Goal: Share content

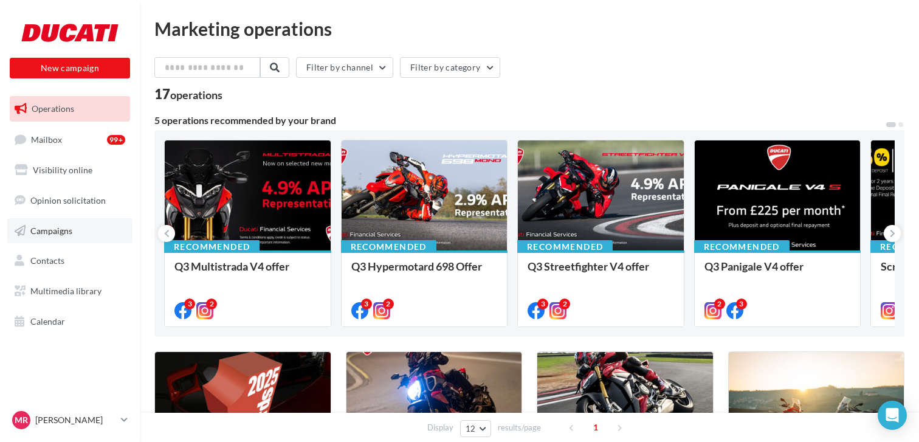
click at [68, 236] on link "Campaigns" at bounding box center [69, 231] width 125 height 26
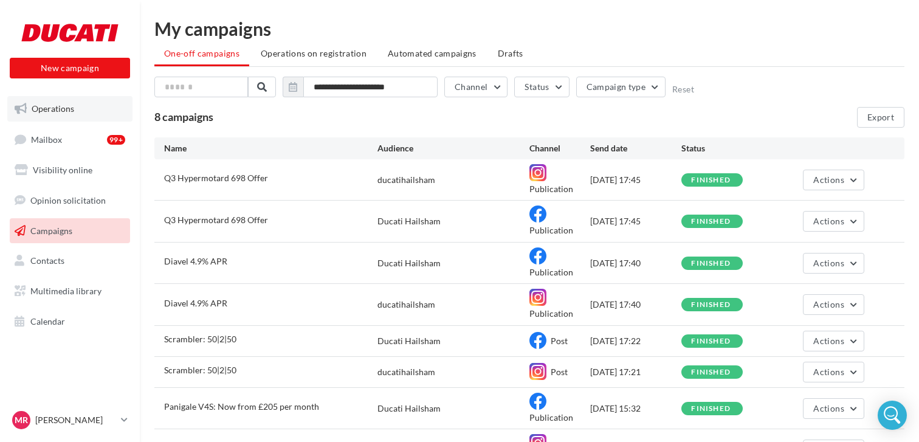
click at [61, 112] on span "Operations" at bounding box center [53, 108] width 43 height 10
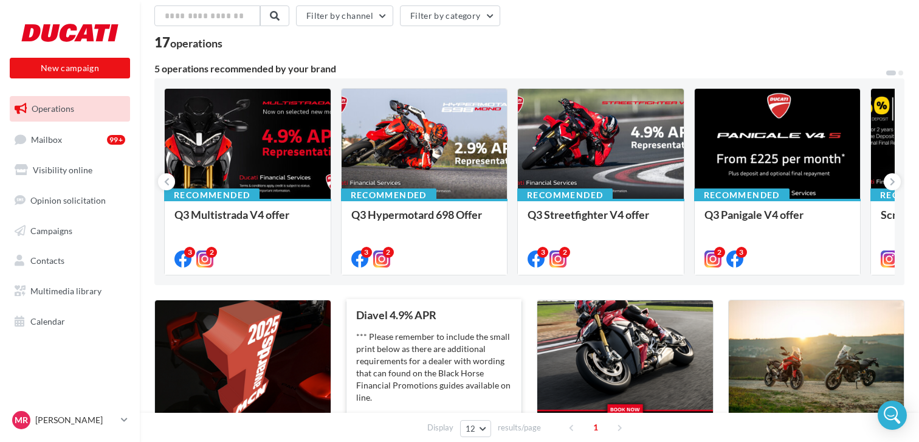
scroll to position [10, 0]
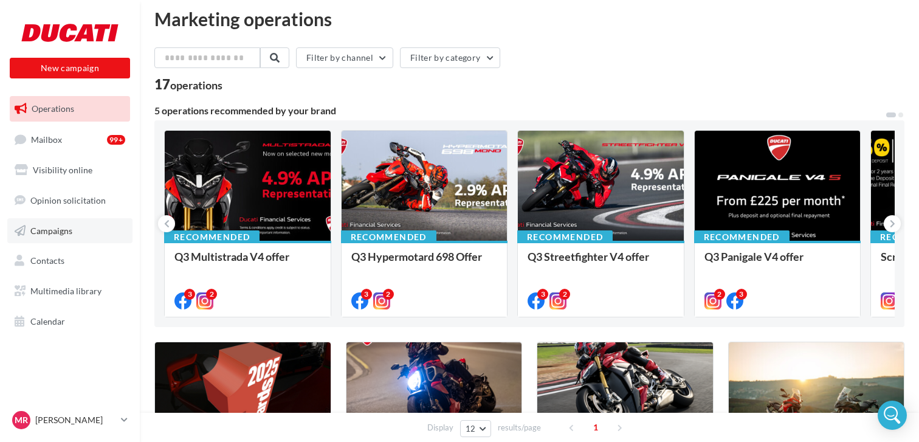
click at [72, 227] on link "Campaigns" at bounding box center [69, 231] width 125 height 26
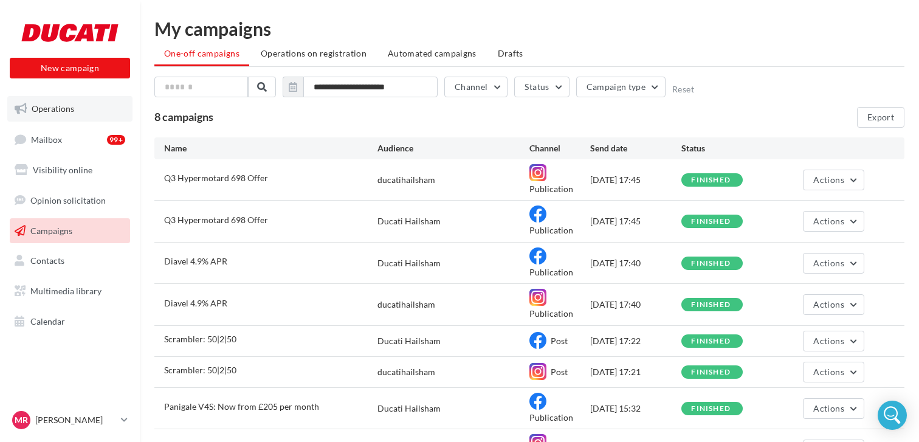
click at [69, 112] on span "Operations" at bounding box center [53, 108] width 43 height 10
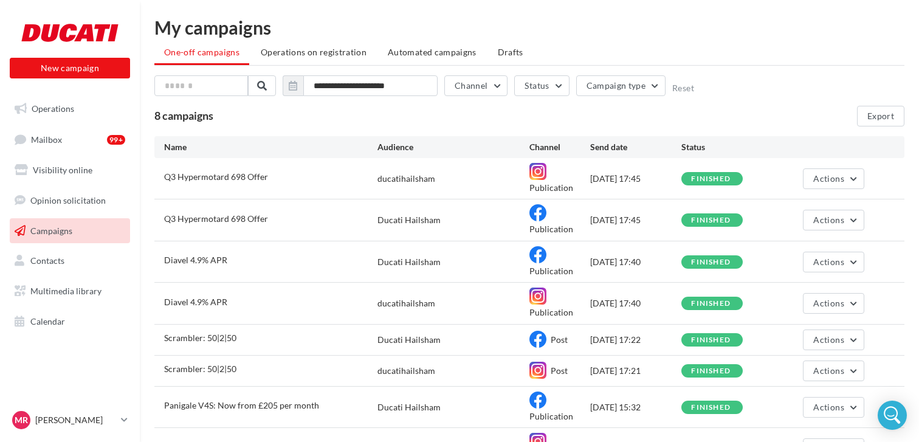
scroll to position [2, 0]
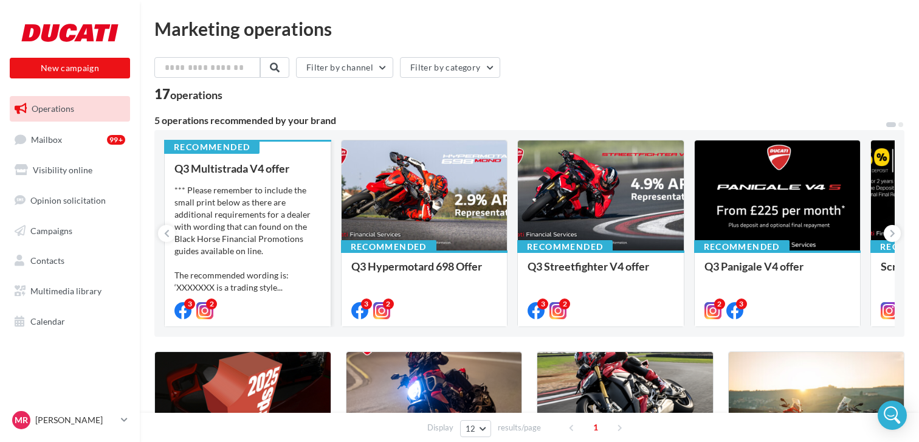
click at [252, 188] on div "*** Please remember to include the small print below as there are additional re…" at bounding box center [247, 238] width 147 height 109
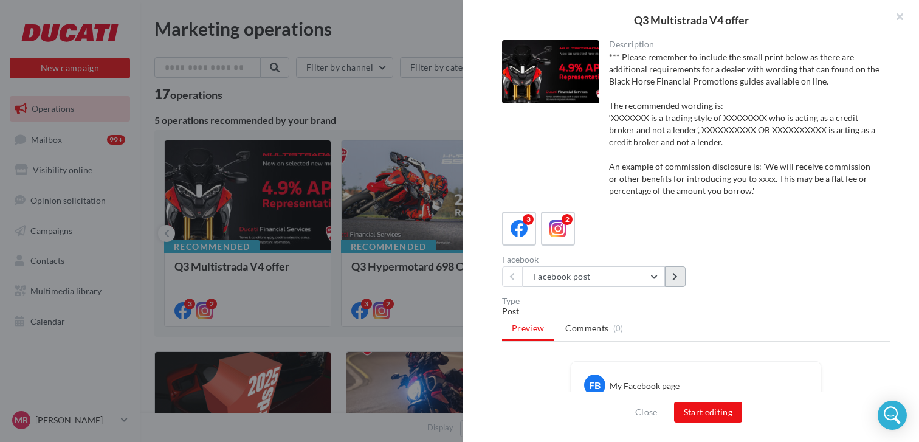
click at [674, 278] on icon at bounding box center [674, 276] width 5 height 9
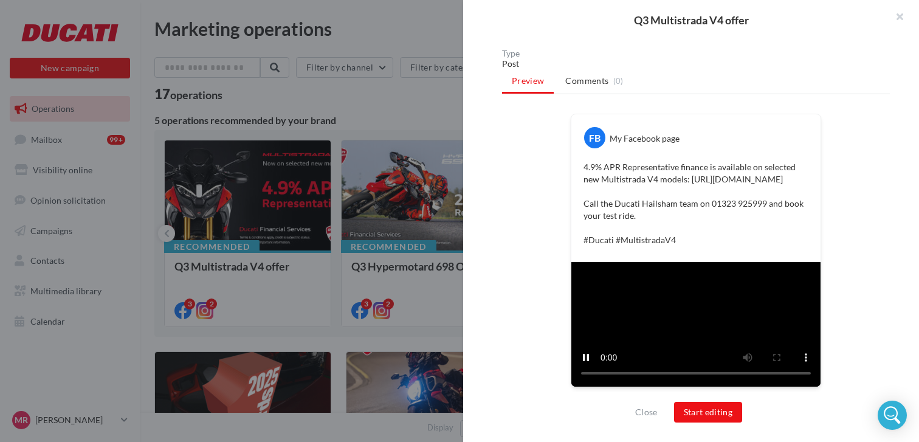
scroll to position [287, 0]
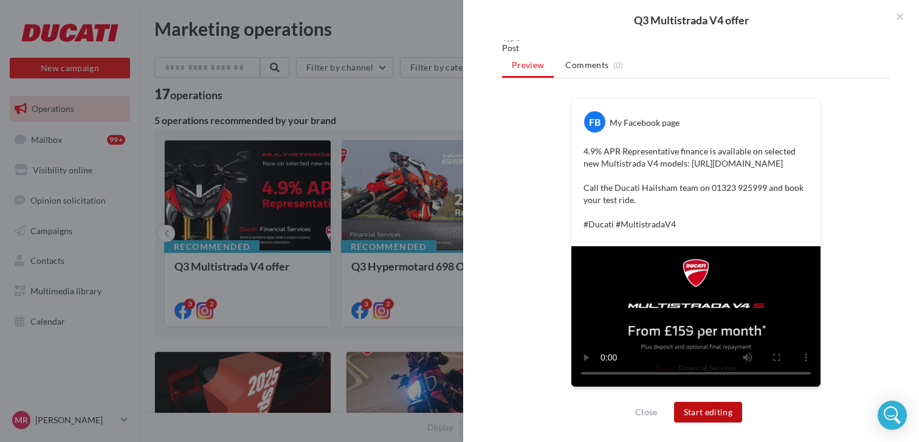
click at [717, 415] on button "Start editing" at bounding box center [708, 412] width 69 height 21
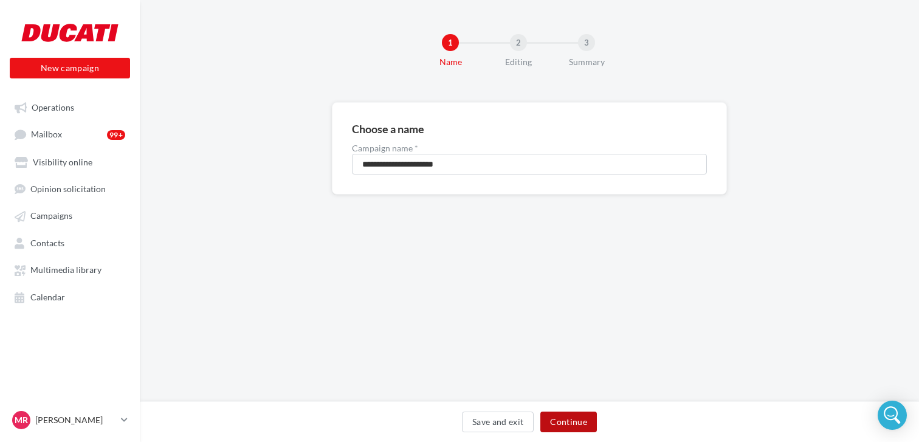
click at [578, 426] on button "Continue" at bounding box center [568, 422] width 57 height 21
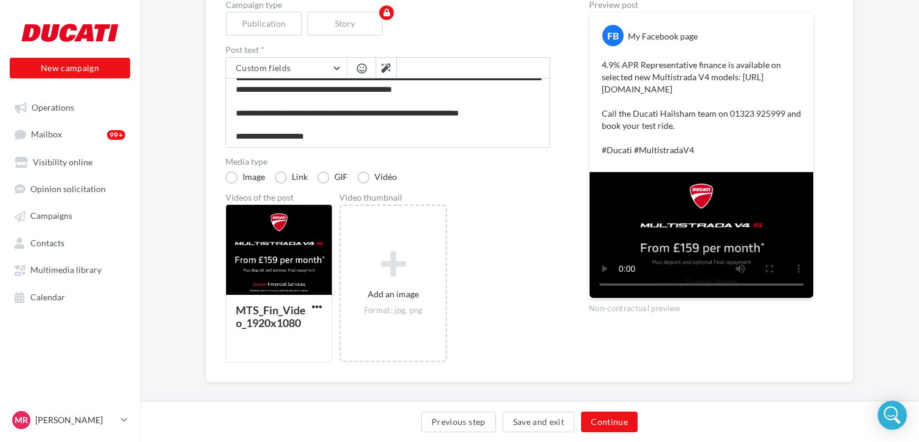
scroll to position [147, 0]
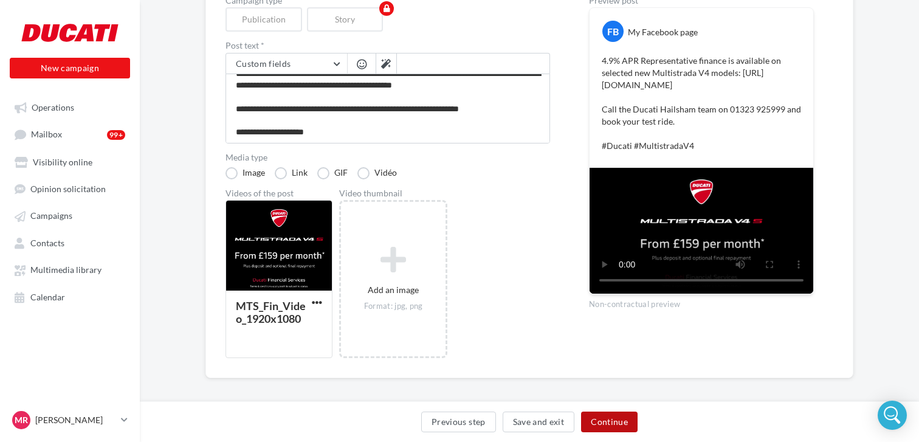
click at [611, 424] on button "Continue" at bounding box center [609, 422] width 57 height 21
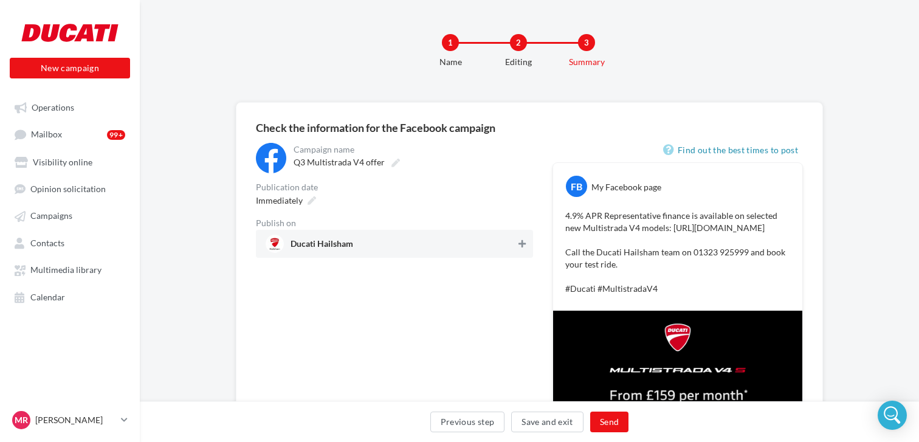
click at [523, 249] on button at bounding box center [522, 243] width 12 height 15
click at [609, 419] on button "Send" at bounding box center [609, 422] width 38 height 21
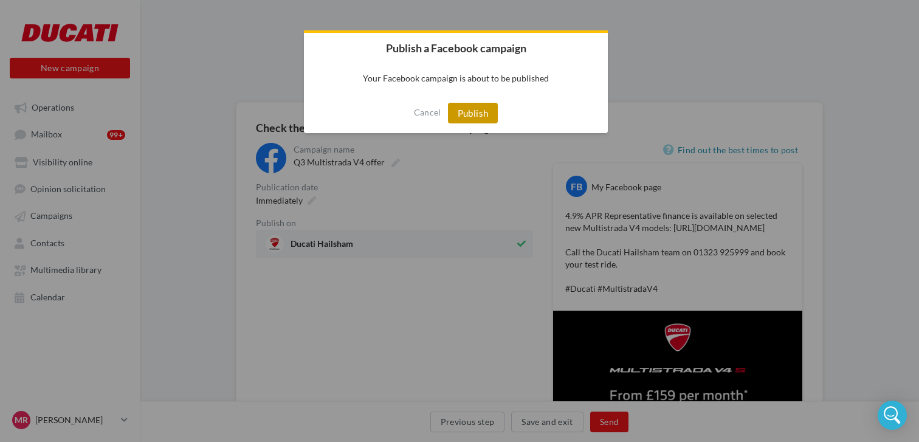
click at [469, 114] on button "Publish" at bounding box center [473, 113] width 50 height 21
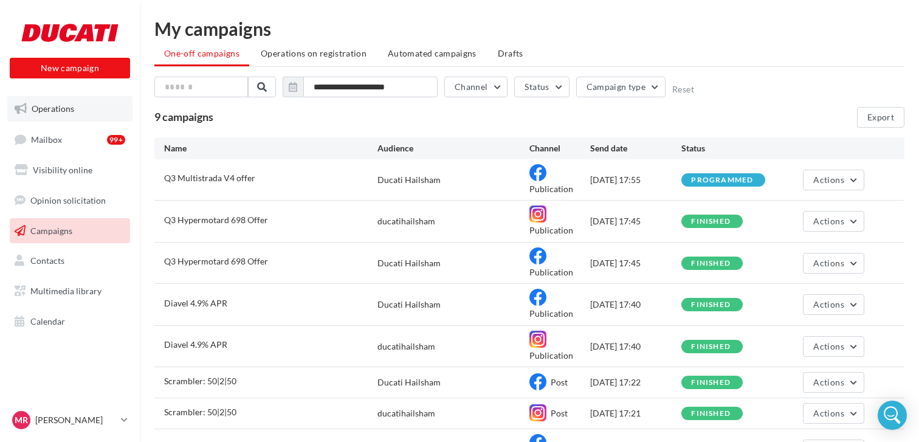
click at [59, 111] on span "Operations" at bounding box center [53, 108] width 43 height 10
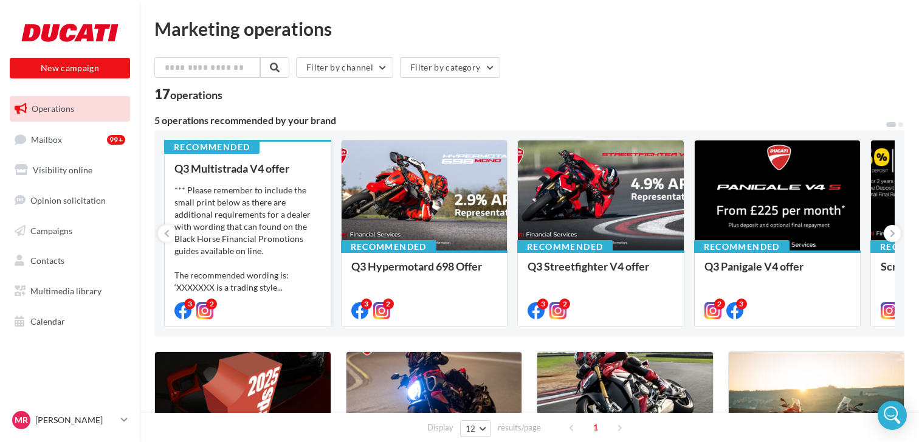
click at [266, 185] on div "*** Please remember to include the small print below as there are additional re…" at bounding box center [247, 238] width 147 height 109
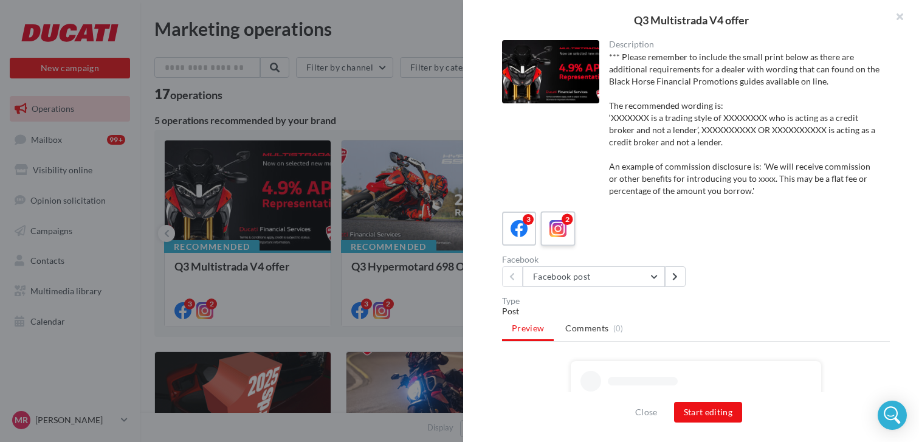
click at [565, 236] on icon at bounding box center [559, 229] width 18 height 18
click at [671, 278] on button at bounding box center [675, 276] width 21 height 21
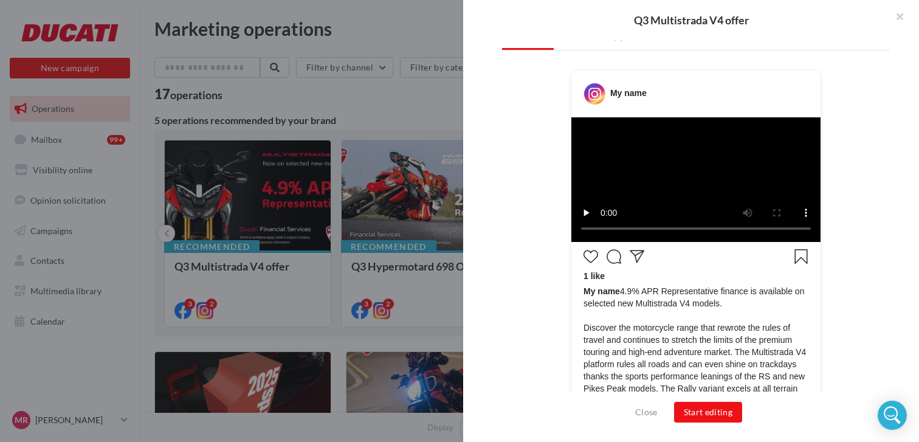
scroll to position [300, 0]
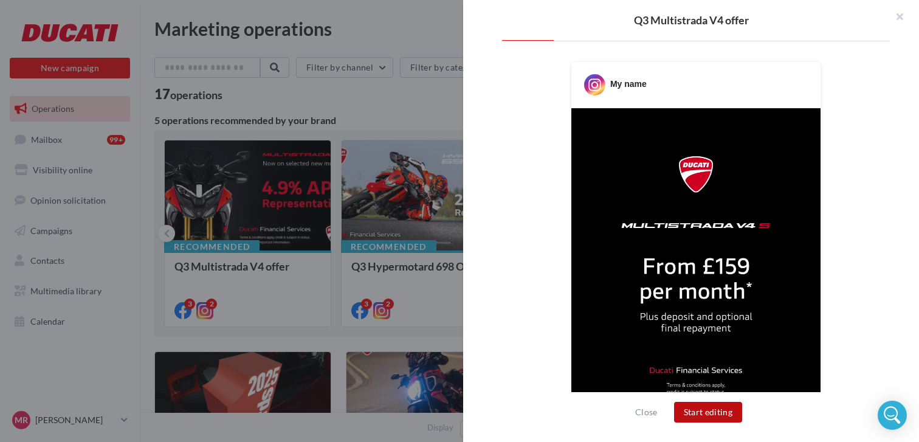
click at [719, 411] on button "Start editing" at bounding box center [708, 412] width 69 height 21
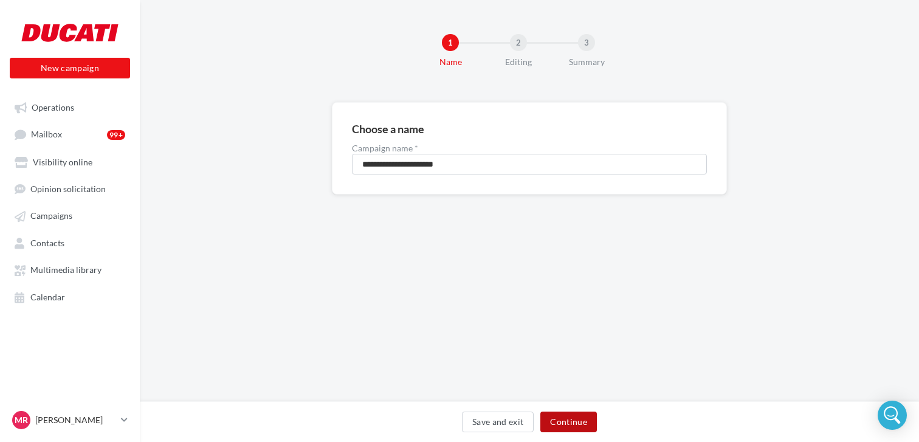
click at [574, 421] on button "Continue" at bounding box center [568, 422] width 57 height 21
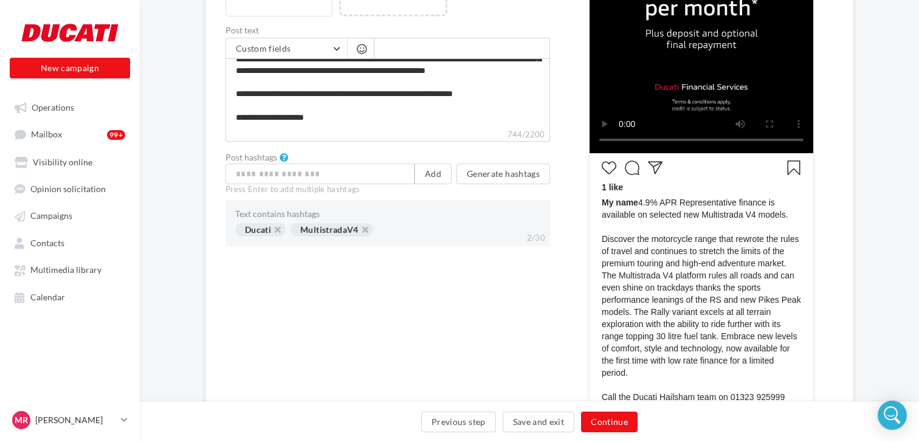
scroll to position [377, 0]
click at [606, 421] on button "Continue" at bounding box center [609, 422] width 57 height 21
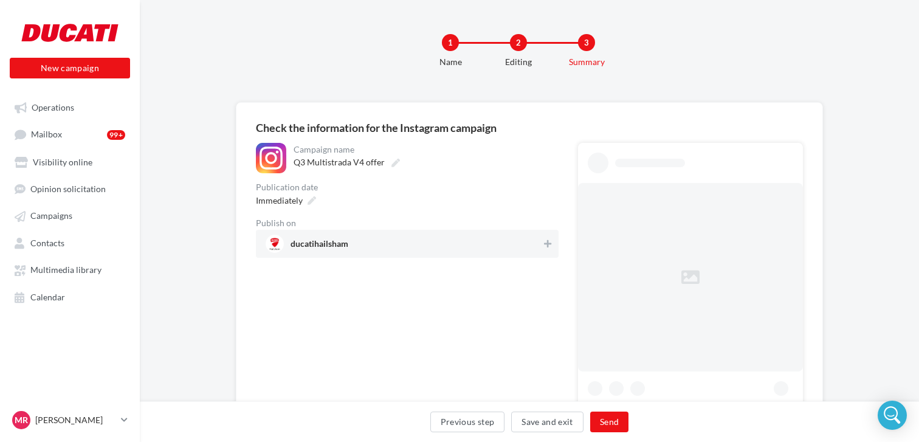
click at [548, 83] on div "1 Name 2 Editing 3 Summary" at bounding box center [548, 55] width 779 height 73
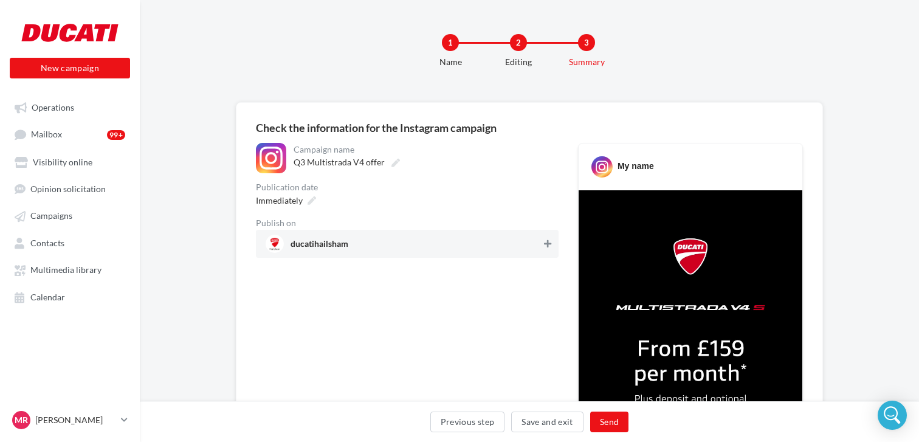
click at [544, 243] on icon at bounding box center [547, 244] width 7 height 9
click at [618, 424] on button "Send" at bounding box center [609, 422] width 38 height 21
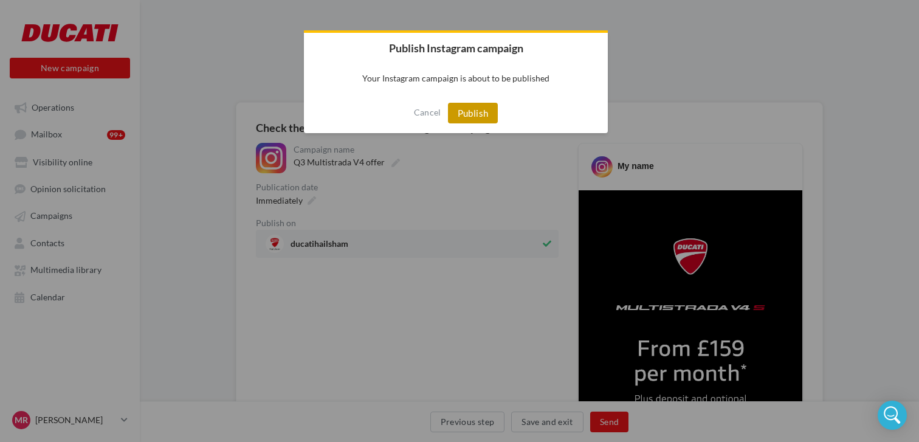
click at [478, 117] on button "Publish" at bounding box center [473, 113] width 50 height 21
